Goal: Task Accomplishment & Management: Manage account settings

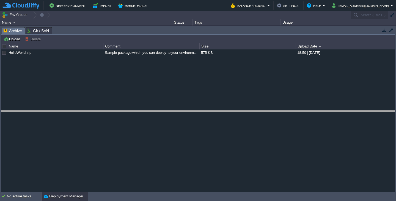
drag, startPoint x: 233, startPoint y: 34, endPoint x: 241, endPoint y: 117, distance: 83.9
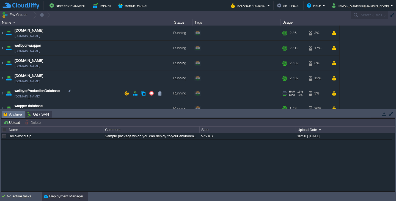
scroll to position [7, 0]
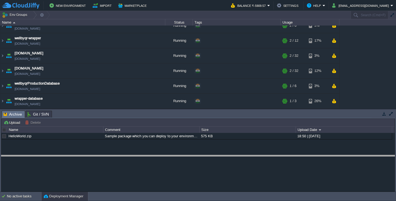
drag, startPoint x: 122, startPoint y: 117, endPoint x: 122, endPoint y: 162, distance: 44.5
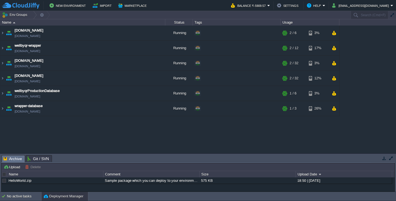
scroll to position [0, 0]
click at [49, 73] on td "wellbyqr.in wellbyqr.cloudjiffy.net" at bounding box center [82, 78] width 165 height 15
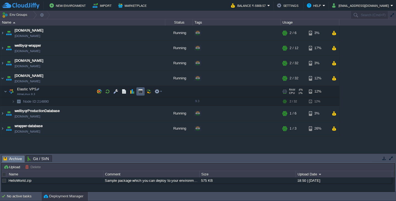
click at [141, 91] on button "button" at bounding box center [140, 91] width 5 height 5
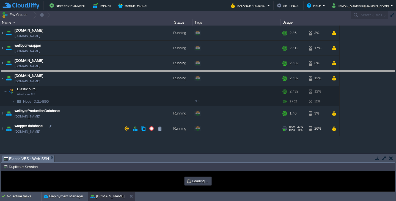
drag, startPoint x: 164, startPoint y: 162, endPoint x: 196, endPoint y: 77, distance: 90.8
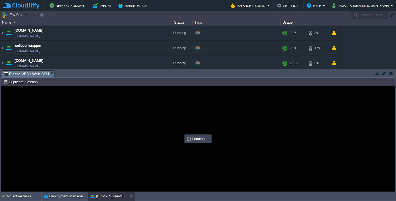
type input "#000000"
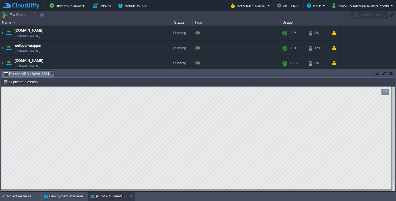
type textarea "454104"
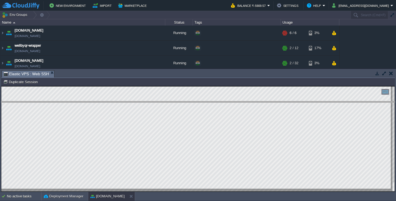
drag, startPoint x: 98, startPoint y: 77, endPoint x: 100, endPoint y: 108, distance: 31.1
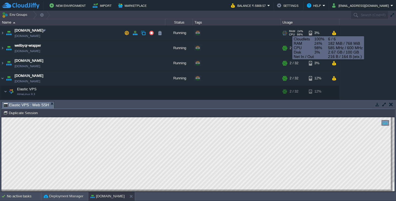
click at [287, 32] on div "RAM 24% CPU 98% 6 / 6" at bounding box center [294, 33] width 26 height 15
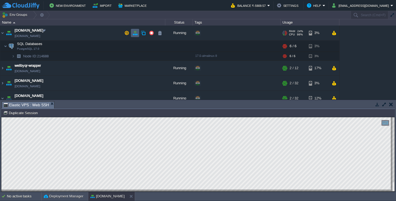
click at [135, 33] on button "button" at bounding box center [134, 32] width 5 height 5
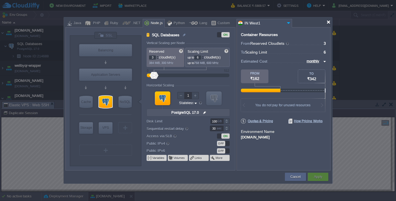
click at [327, 24] on div at bounding box center [328, 22] width 4 height 4
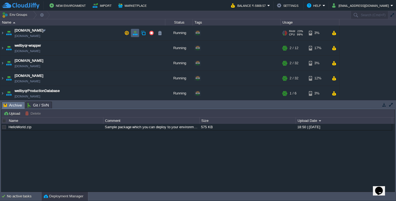
click at [134, 36] on td at bounding box center [135, 33] width 8 height 8
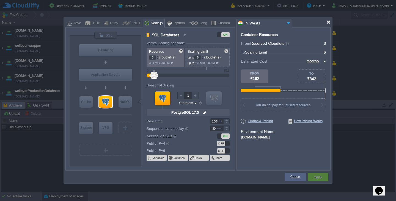
click at [328, 21] on div at bounding box center [328, 22] width 4 height 4
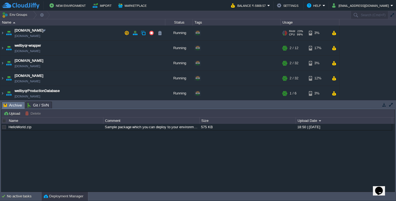
click at [292, 32] on span "RAM" at bounding box center [292, 31] width 6 height 3
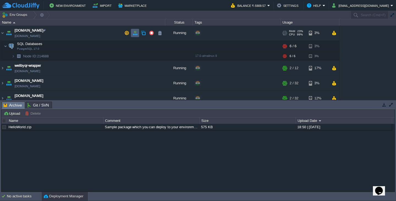
click at [135, 34] on button "button" at bounding box center [134, 32] width 5 height 5
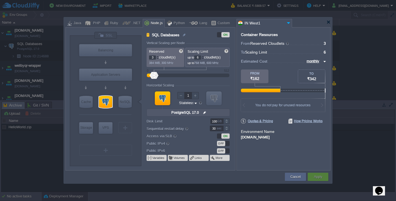
click at [53, 144] on div at bounding box center [198, 100] width 396 height 201
type input "Extra Storage 2.0-10.5"
click at [328, 23] on div at bounding box center [328, 22] width 4 height 4
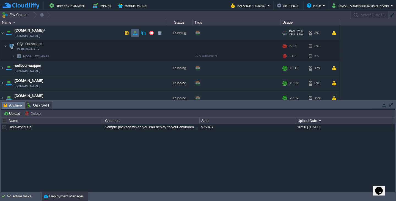
click at [131, 34] on td at bounding box center [135, 33] width 8 height 8
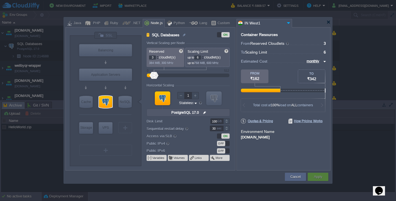
type input "3"
type input "5"
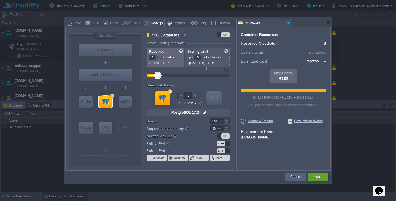
type input "20"
type input "26"
type input "28"
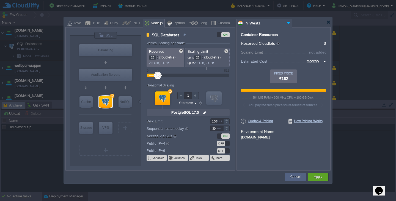
type input "28"
type input "30"
type input "38"
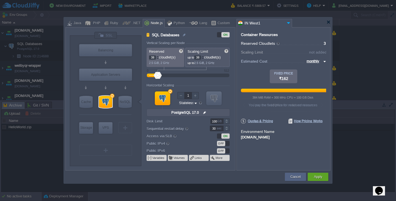
type input "42"
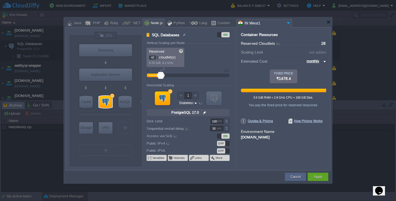
type input "48"
type input "56"
type input "88"
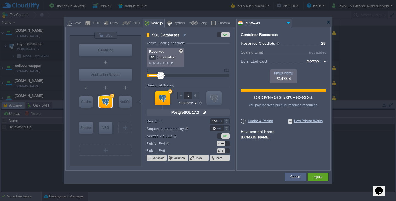
type input "88"
type input "96"
type input "104"
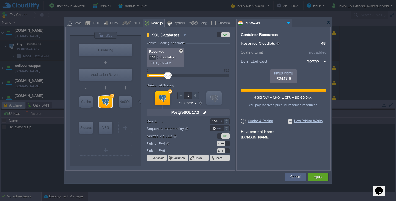
type input "112"
type input "120"
type input "128"
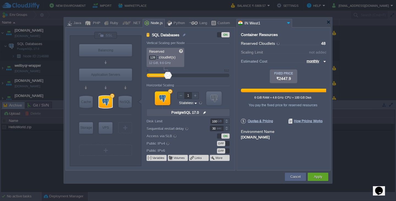
type input "128"
type input "130"
type input "158"
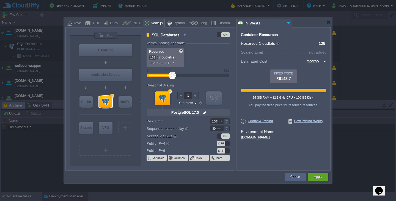
type input "160"
type input "162"
type input "176"
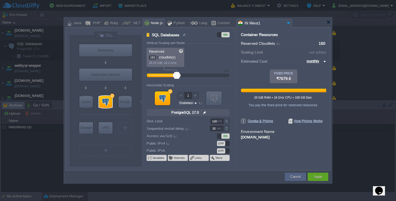
type input "176"
type input "182"
type input "184"
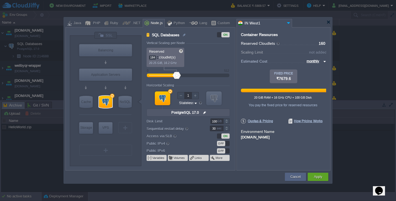
type input "186"
type input "188"
type input "202"
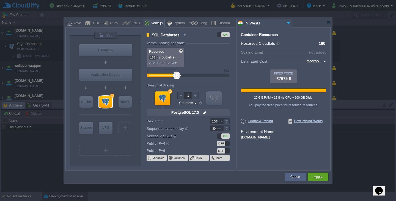
type input "202"
type input "208"
type input "210"
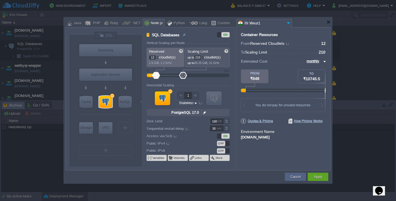
type input "13"
drag, startPoint x: 151, startPoint y: 76, endPoint x: 156, endPoint y: 77, distance: 5.4
click at [156, 77] on div at bounding box center [188, 76] width 70 height 6
click at [300, 180] on div "Cancel" at bounding box center [295, 177] width 13 height 8
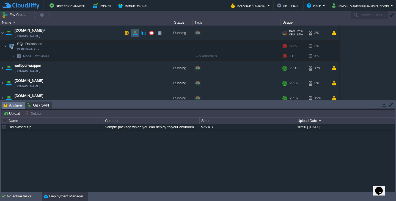
click at [134, 34] on button "button" at bounding box center [134, 32] width 5 height 5
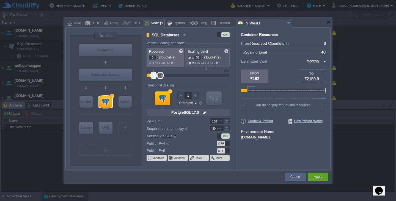
type input "3"
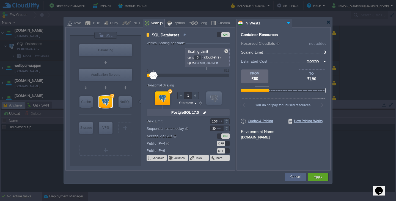
type input "5"
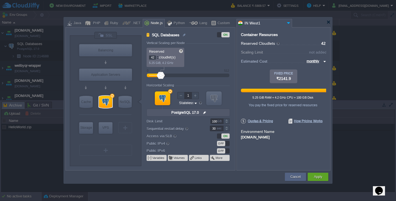
type input "130"
type input "140"
type input "150"
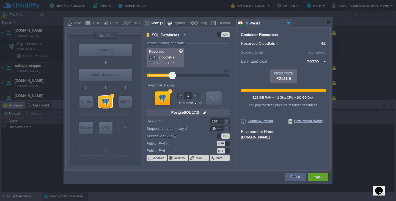
type input "150"
type input "154"
type input "156"
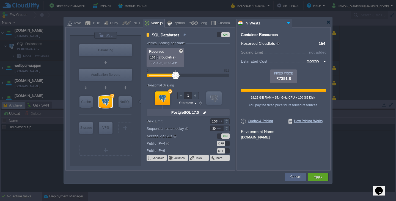
type input "158"
type input "168"
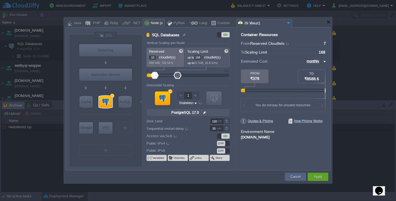
type input "316"
type input "320"
type input "322"
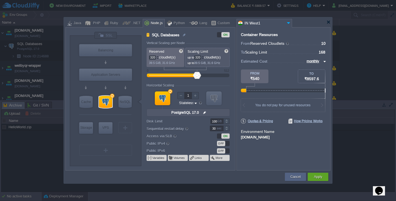
type input "322"
type input "7"
click at [155, 77] on div at bounding box center [188, 76] width 70 height 6
type input "10"
type input "1"
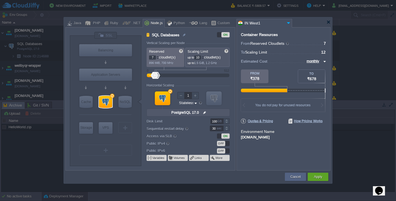
type input "7"
drag, startPoint x: 199, startPoint y: 76, endPoint x: 154, endPoint y: 77, distance: 44.8
click at [154, 77] on div at bounding box center [188, 76] width 70 height 6
click at [157, 59] on div at bounding box center [157, 59] width 3 height 2
type input "3"
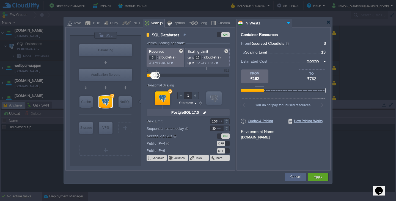
click at [157, 59] on div at bounding box center [157, 59] width 3 height 2
type input "3"
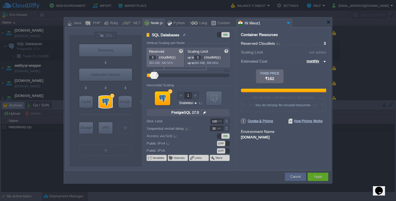
click at [204, 59] on div at bounding box center [202, 59] width 3 height 2
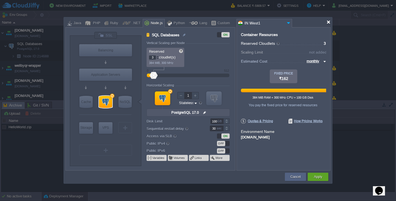
click at [329, 23] on div at bounding box center [328, 22] width 4 height 4
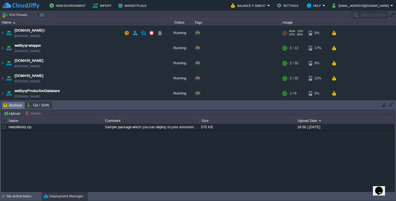
click at [114, 35] on td "[DOMAIN_NAME] [DOMAIN_NAME]" at bounding box center [82, 33] width 165 height 15
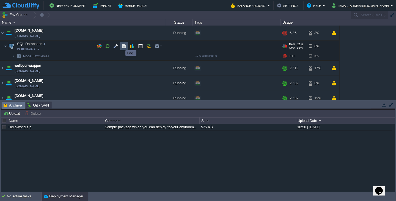
click at [122, 45] on button "button" at bounding box center [123, 46] width 5 height 5
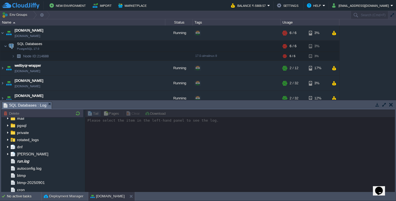
scroll to position [25, 0]
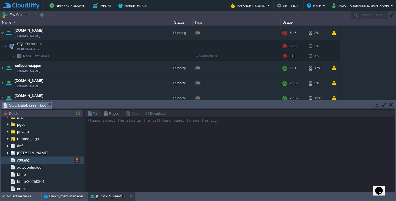
click at [30, 160] on span "run.log" at bounding box center [23, 160] width 14 height 5
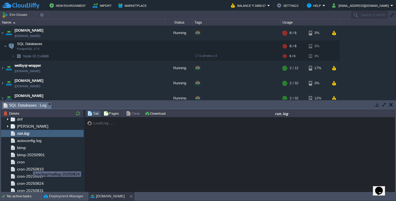
scroll to position [52, 0]
click at [29, 166] on div "cron-20250810" at bounding box center [42, 169] width 82 height 7
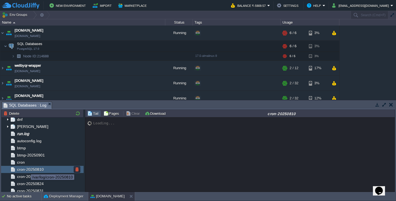
click at [27, 169] on span "cron-20250810" at bounding box center [30, 169] width 29 height 5
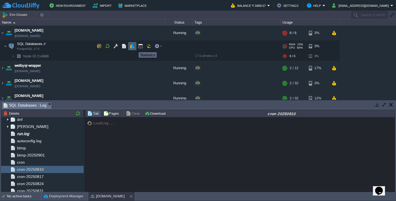
click at [134, 47] on button "button" at bounding box center [132, 46] width 5 height 5
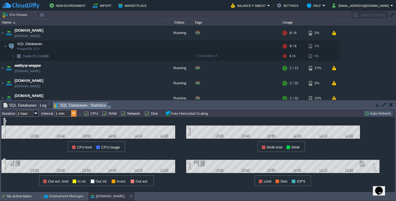
click at [73, 113] on img at bounding box center [73, 113] width 5 height 7
click at [69, 135] on div "10 min" at bounding box center [65, 134] width 21 height 7
type input "10 min"
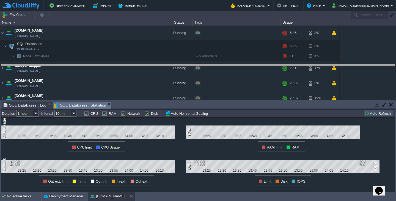
drag, startPoint x: 174, startPoint y: 109, endPoint x: 196, endPoint y: 72, distance: 42.9
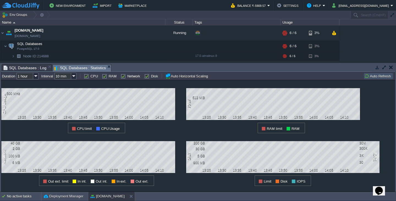
click at [164, 122] on div "1 CPU Usage 500 MHz 13:25 13:30 13:35 13:40 13:45 13:50 13:55 14:00 14:05 14:10…" at bounding box center [93, 106] width 185 height 53
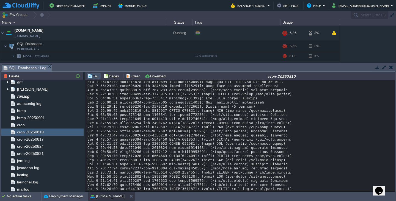
scroll to position [0, 0]
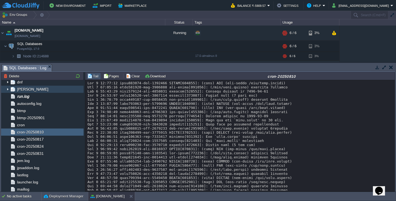
click at [8, 88] on img at bounding box center [7, 89] width 4 height 7
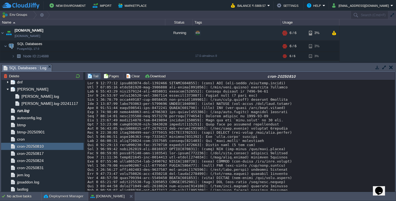
click at [391, 69] on button "button" at bounding box center [391, 67] width 4 height 5
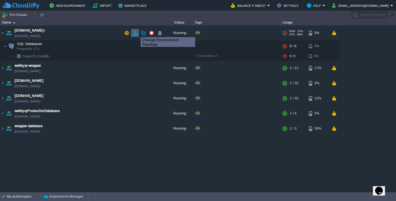
click at [136, 32] on button "button" at bounding box center [134, 32] width 5 height 5
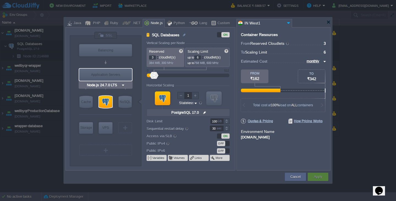
type input "NGINX 1.28.0"
click at [326, 24] on div at bounding box center [328, 22] width 4 height 4
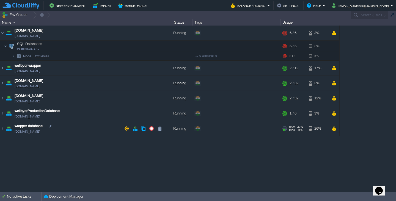
click at [90, 125] on td "wrapper-database wrapper-database.cloudjiffy.net" at bounding box center [82, 128] width 165 height 15
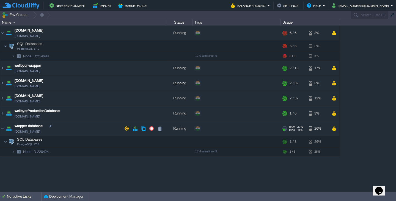
click at [92, 124] on td "wrapper-database wrapper-database.cloudjiffy.net" at bounding box center [82, 128] width 165 height 15
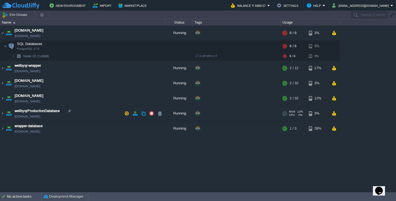
click at [92, 115] on td "wellbyqrProductionDatabase wellbyqrproductiondatabase.cloudjiffy.net" at bounding box center [82, 113] width 165 height 15
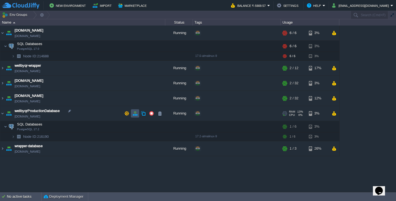
click at [133, 113] on button "button" at bounding box center [134, 113] width 5 height 5
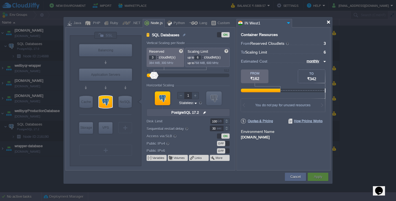
click at [329, 24] on div at bounding box center [328, 22] width 4 height 4
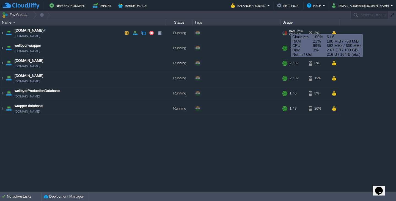
click at [292, 29] on div "RAM 23% CPU 99% 6 / 6" at bounding box center [294, 33] width 26 height 15
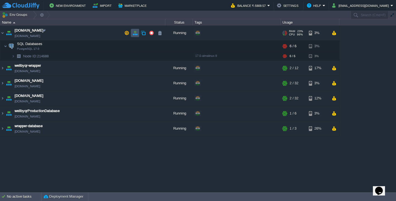
click at [134, 32] on button "button" at bounding box center [134, 32] width 5 height 5
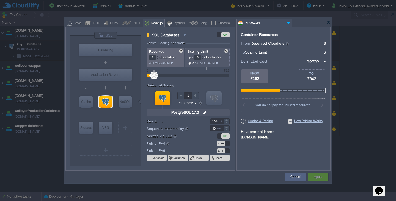
click at [157, 58] on div at bounding box center [157, 59] width 3 height 2
click at [158, 57] on div at bounding box center [157, 56] width 3 height 2
drag, startPoint x: 166, startPoint y: 52, endPoint x: 149, endPoint y: 51, distance: 16.8
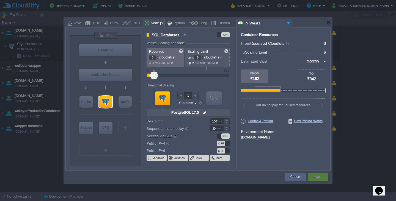
click at [149, 51] on p "Reserved" at bounding box center [165, 51] width 33 height 4
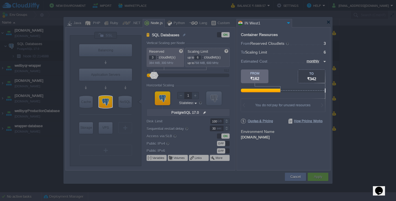
click at [189, 137] on body "New Environment Import Marketplace Bonus ₹0.00 Upgrade Account Balance ₹-5909.5…" at bounding box center [198, 100] width 396 height 201
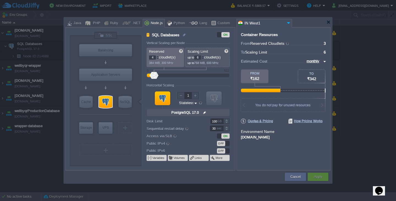
click at [157, 57] on div at bounding box center [157, 56] width 3 height 2
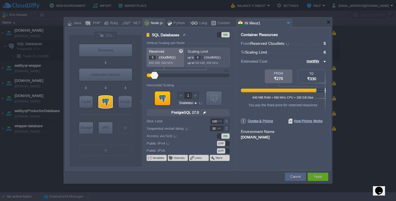
click at [157, 59] on div at bounding box center [157, 59] width 3 height 2
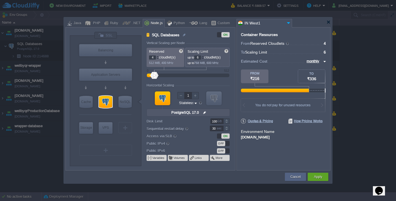
click at [157, 59] on div at bounding box center [157, 59] width 3 height 2
type input "3"
click at [157, 59] on div at bounding box center [157, 59] width 3 height 2
click at [204, 59] on div at bounding box center [202, 59] width 3 height 2
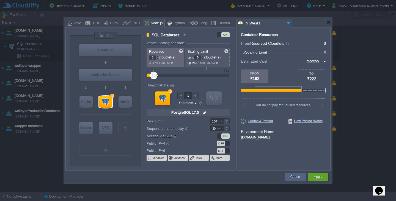
click at [204, 57] on div at bounding box center [202, 56] width 3 height 2
type input "6"
click at [328, 22] on div at bounding box center [328, 22] width 4 height 4
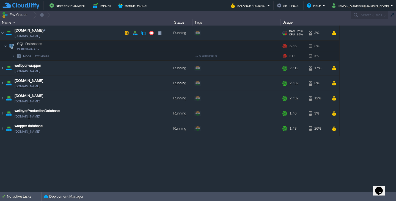
click at [291, 34] on span "CPU" at bounding box center [292, 34] width 6 height 3
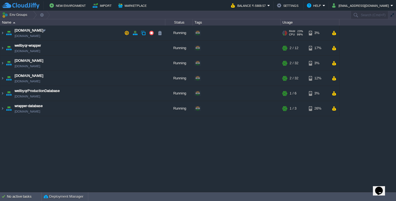
click at [291, 34] on span "CPU" at bounding box center [292, 34] width 6 height 3
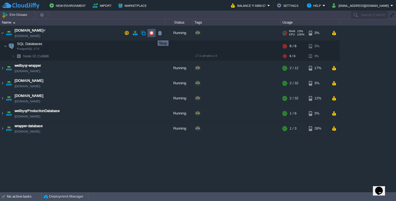
click at [152, 35] on button "button" at bounding box center [151, 32] width 5 height 5
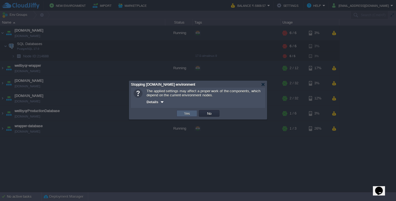
click at [191, 116] on button "Yes" at bounding box center [186, 113] width 9 height 5
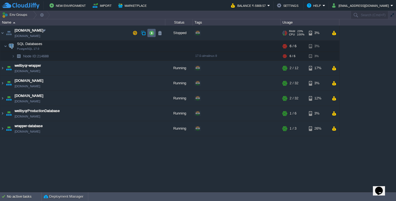
click at [150, 34] on button "button" at bounding box center [151, 32] width 5 height 5
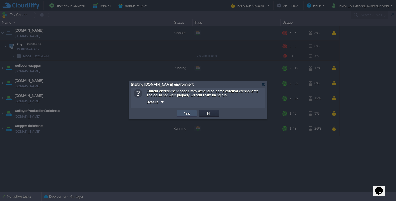
click at [188, 116] on button "Yes" at bounding box center [186, 113] width 9 height 5
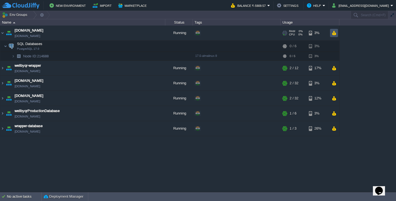
click at [333, 32] on button "button" at bounding box center [333, 32] width 5 height 5
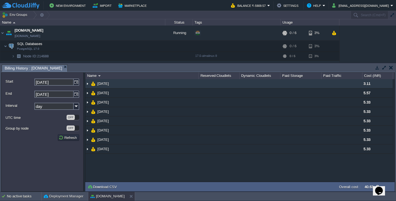
click at [122, 84] on td "03 Sep 2025" at bounding box center [141, 83] width 113 height 9
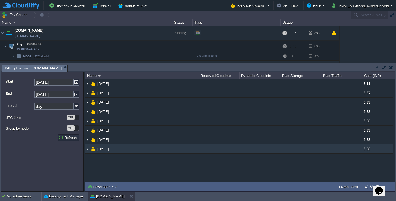
click at [105, 147] on span "27 Aug 2025" at bounding box center [103, 149] width 13 height 5
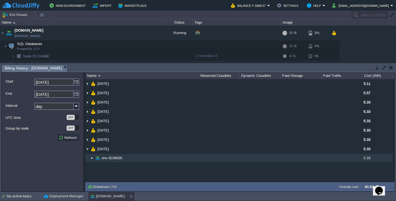
click at [91, 158] on img at bounding box center [92, 158] width 4 height 9
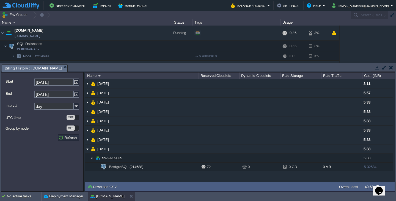
click at [389, 68] on button "button" at bounding box center [391, 67] width 4 height 5
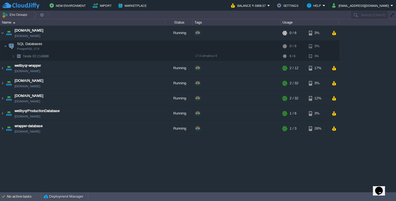
click at [175, 160] on div "api.wellbyqr.in env-9239035.cloudjiffy.net Running + Add to Env Group RAM 0% CP…" at bounding box center [198, 109] width 396 height 166
click at [289, 35] on span "CPU" at bounding box center [292, 34] width 6 height 3
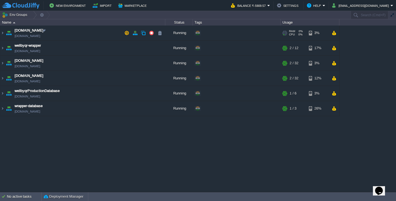
click at [289, 35] on span "CPU" at bounding box center [292, 34] width 6 height 3
